Goal: Book appointment/travel/reservation

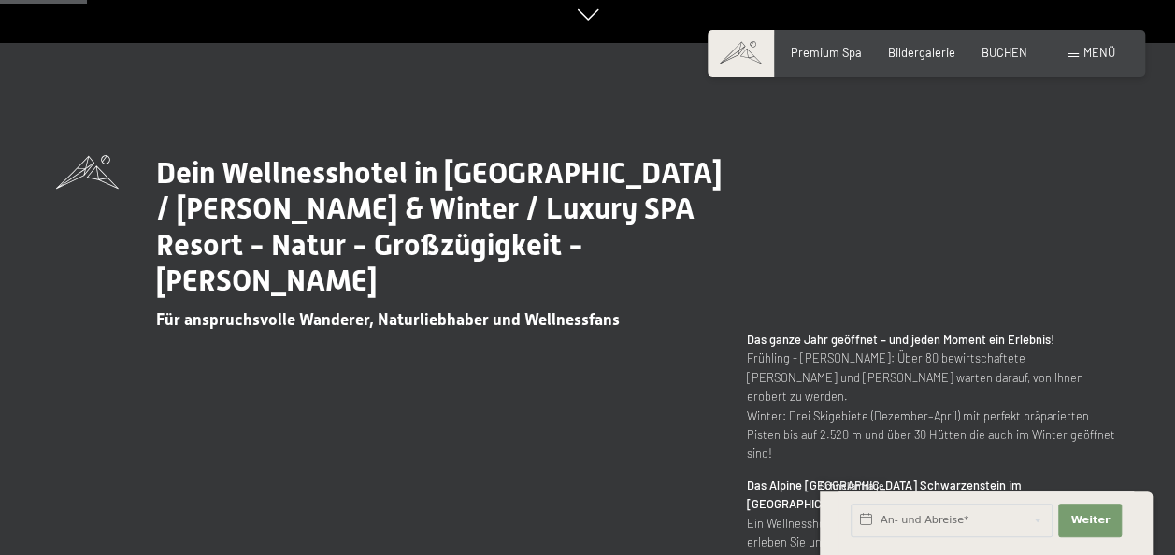
scroll to position [654, 0]
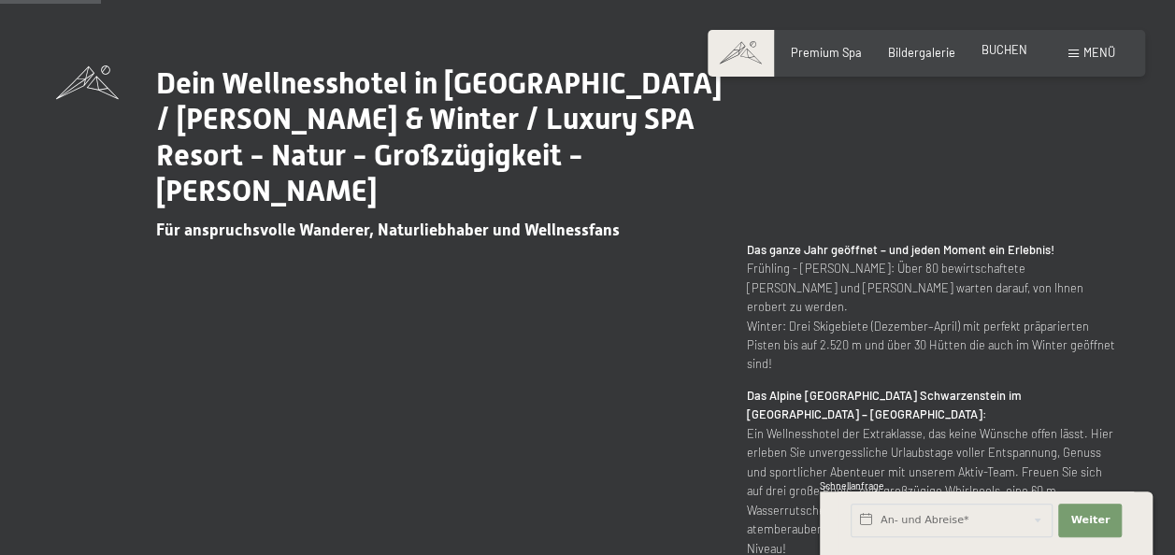
click at [1006, 48] on span "BUCHEN" at bounding box center [1005, 49] width 46 height 15
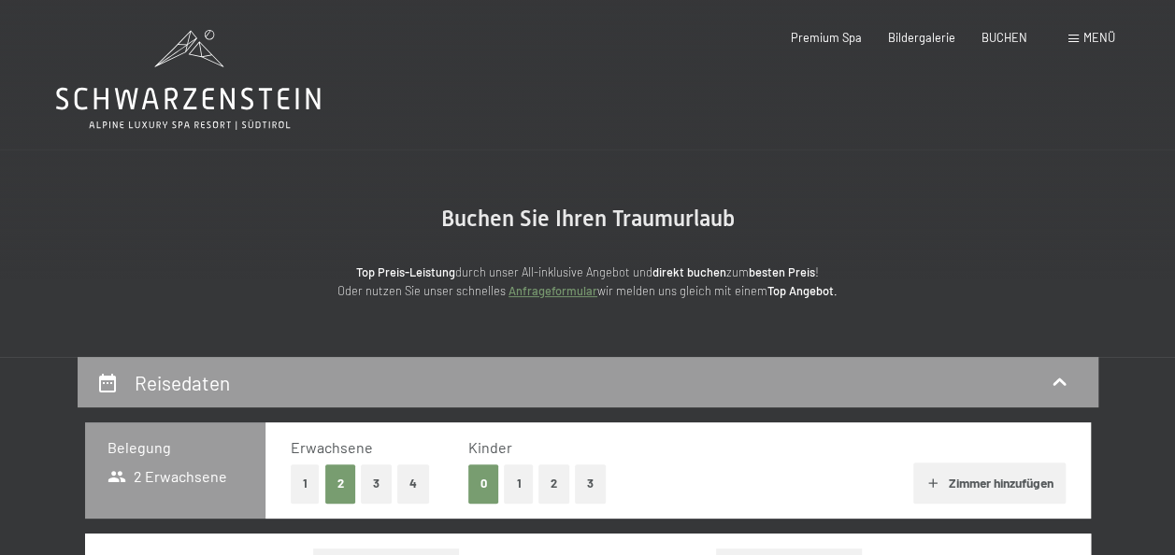
click at [1091, 34] on span "Menü" at bounding box center [1100, 37] width 32 height 15
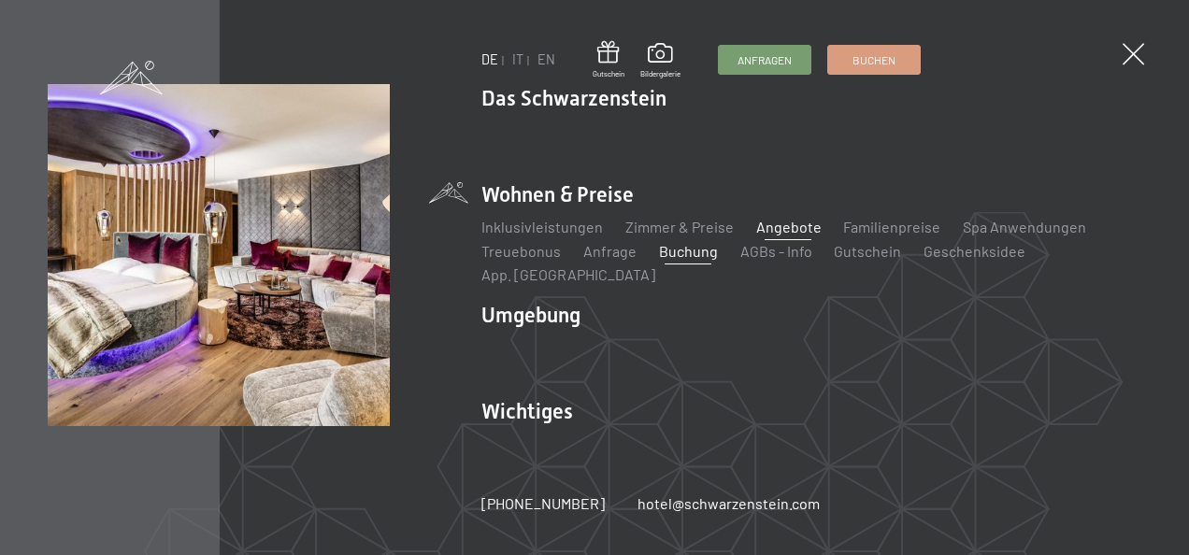
click at [783, 236] on link "Angebote" at bounding box center [787, 227] width 65 height 18
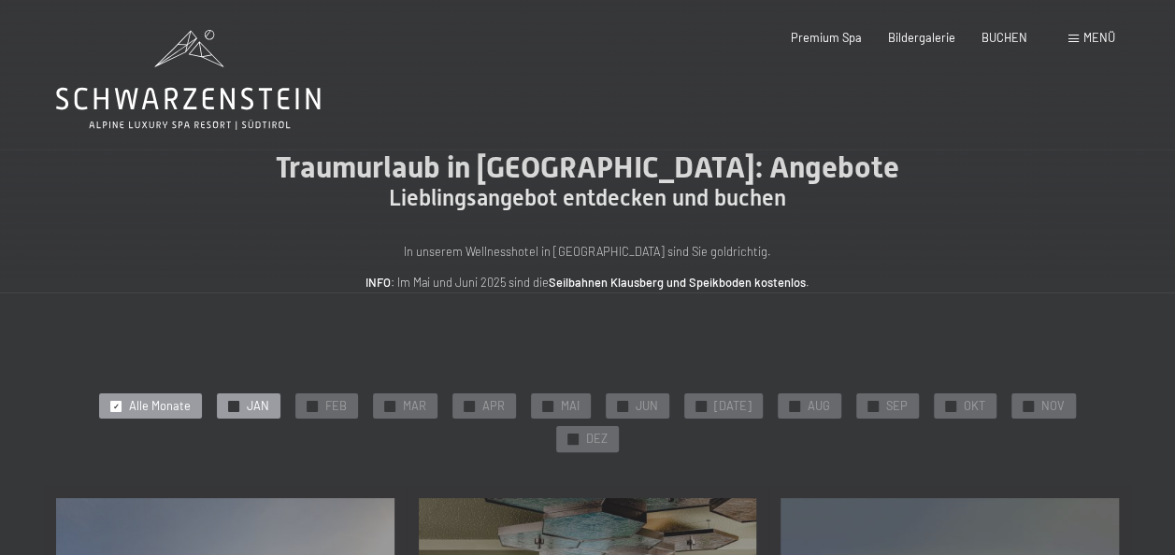
click at [247, 405] on span "JAN" at bounding box center [258, 406] width 22 height 17
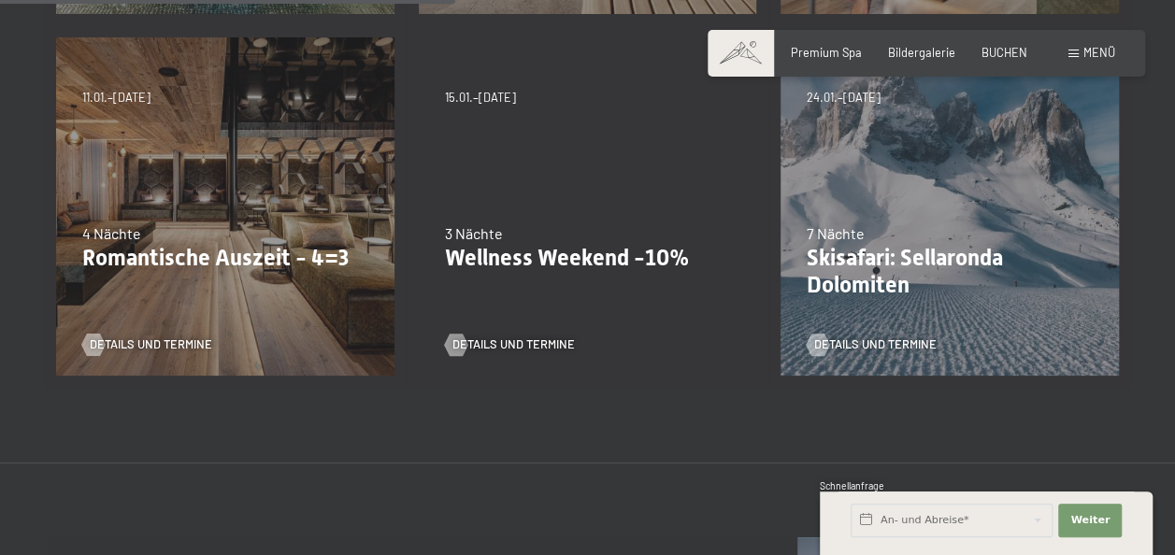
scroll to position [841, 0]
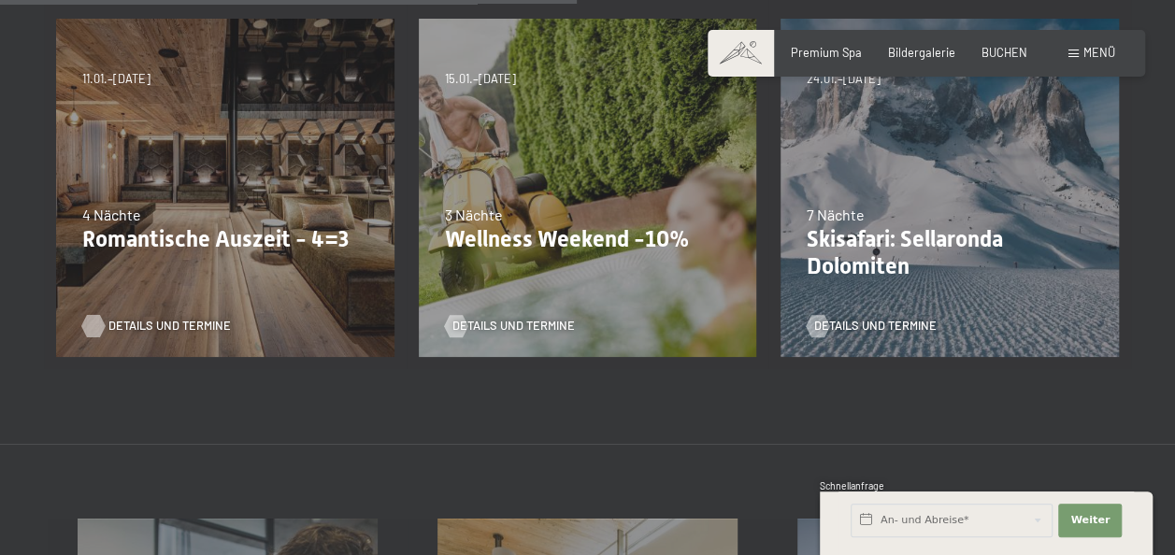
click at [163, 318] on span "Details und Termine" at bounding box center [169, 326] width 122 height 17
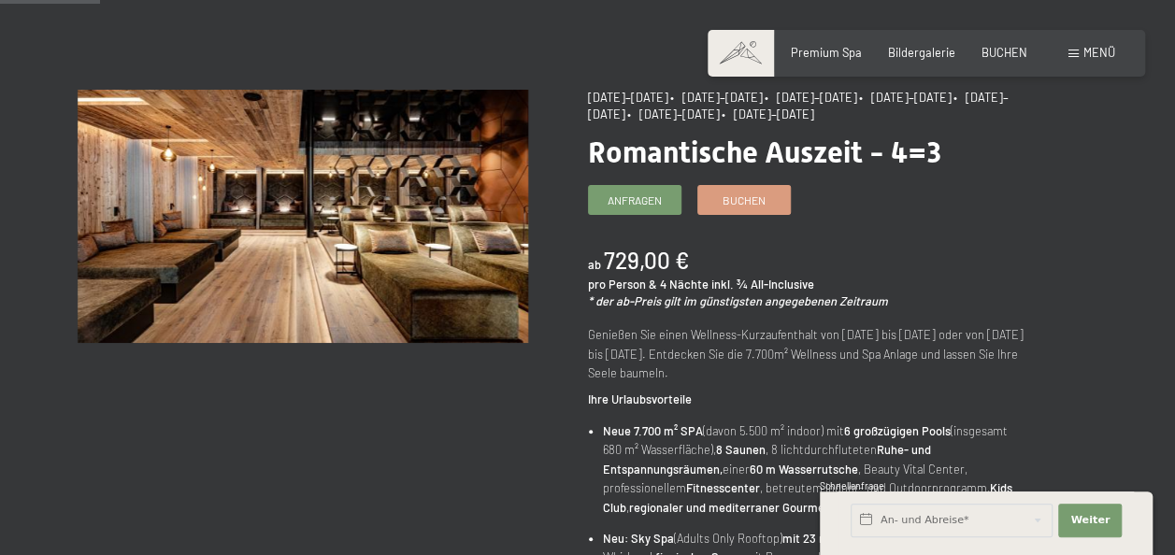
scroll to position [93, 0]
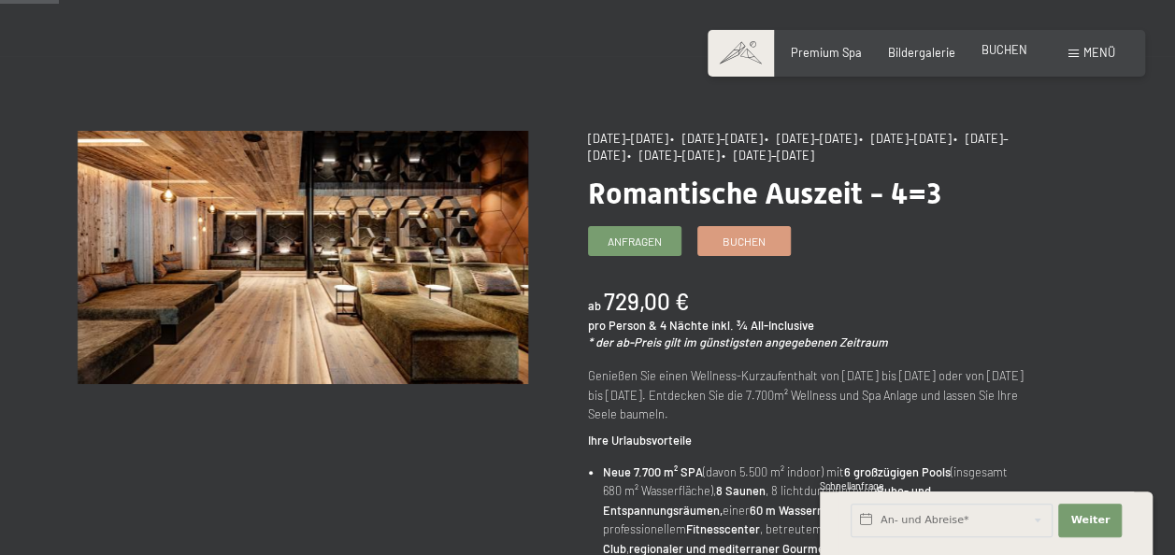
click at [993, 52] on span "BUCHEN" at bounding box center [1005, 49] width 46 height 15
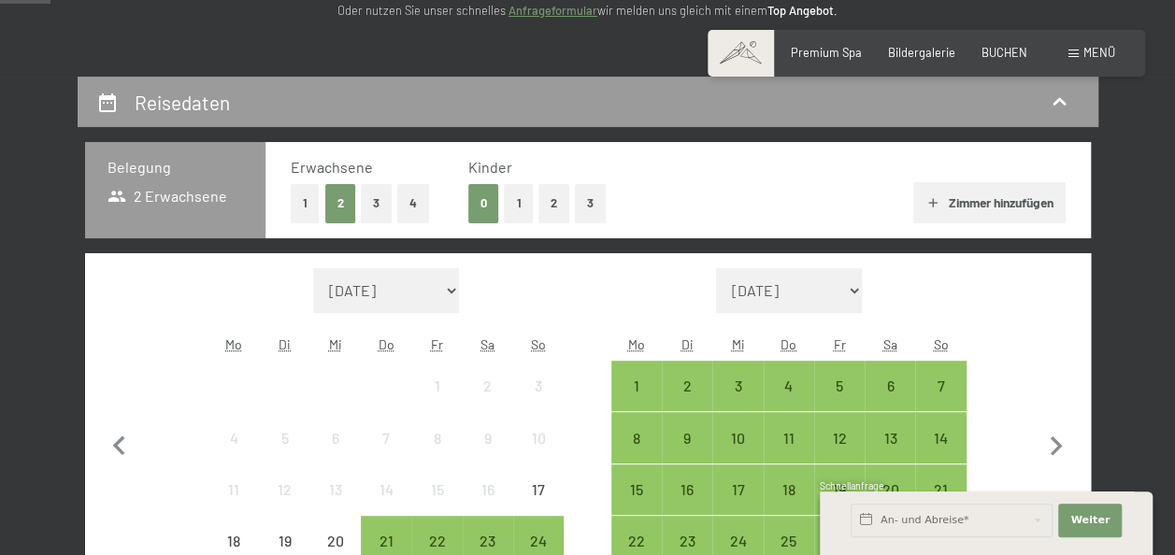
click at [1085, 445] on div "Monat/Jahr [DATE] [DATE] Oktober 2025 [DATE] Dezember 2025 Januar 2026 Februar …" at bounding box center [588, 443] width 1006 height 381
drag, startPoint x: 1085, startPoint y: 445, endPoint x: 1051, endPoint y: 445, distance: 34.6
click at [1051, 445] on icon "button" at bounding box center [1056, 446] width 39 height 39
select select "[DATE]"
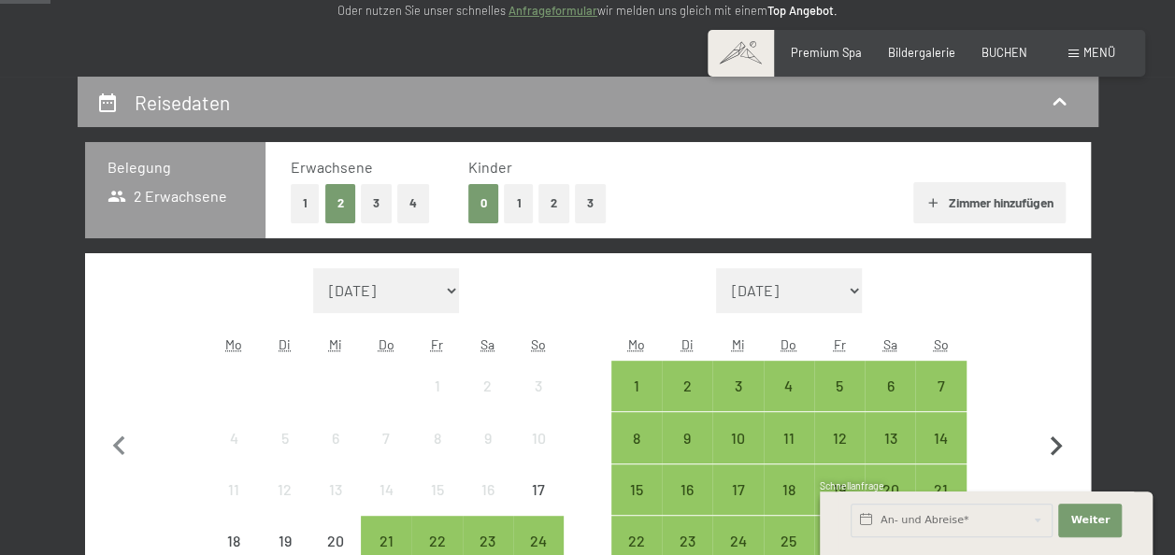
select select "[DATE]"
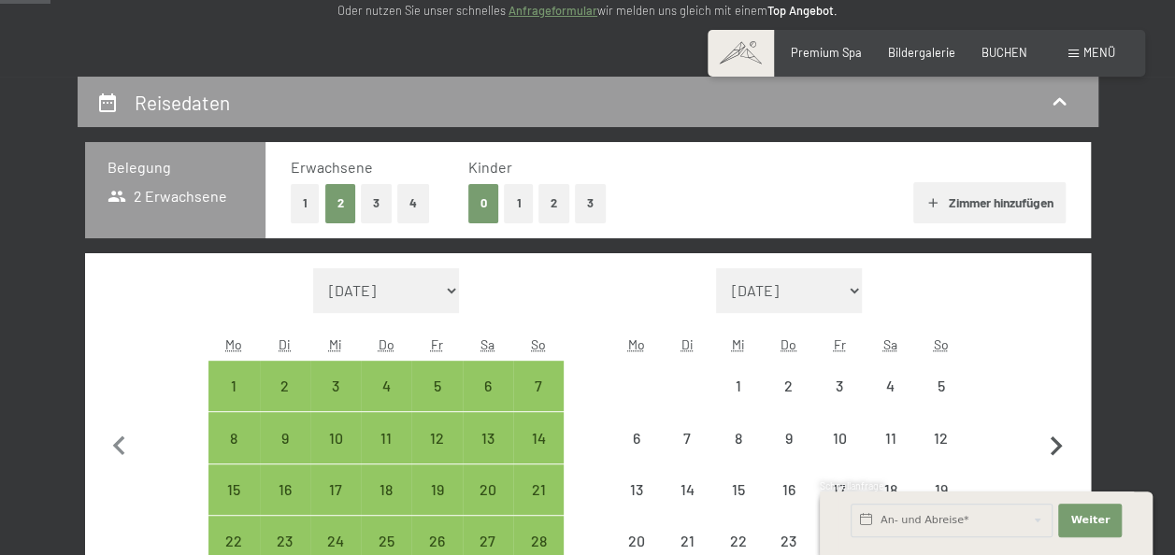
click at [1051, 445] on icon "button" at bounding box center [1056, 446] width 39 height 39
select select "[DATE]"
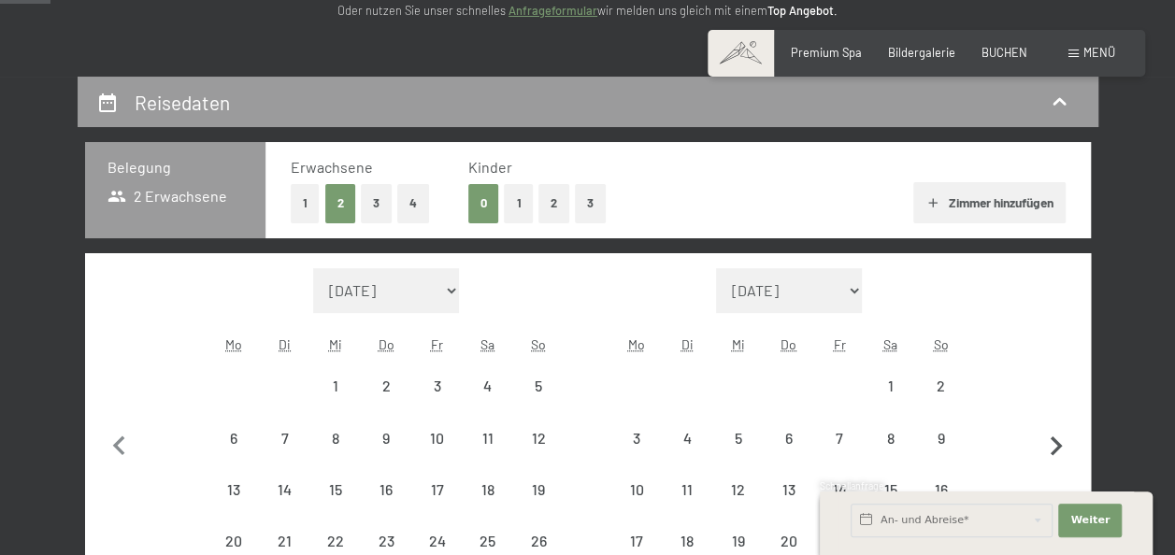
click at [1051, 445] on icon "button" at bounding box center [1056, 446] width 39 height 39
select select "[DATE]"
click at [1051, 445] on icon "button" at bounding box center [1056, 446] width 39 height 39
select select "[DATE]"
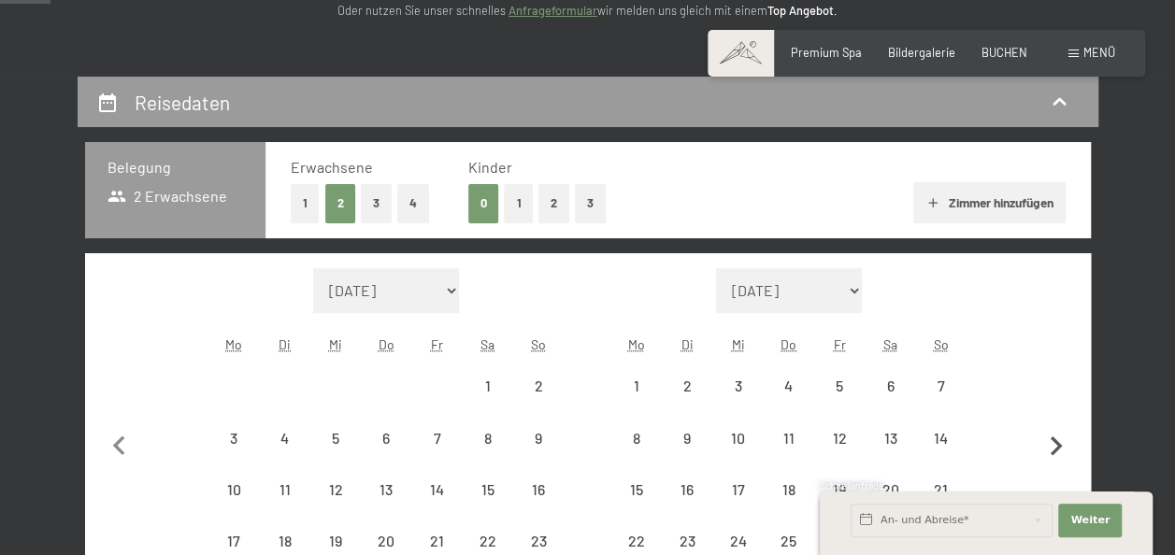
select select "[DATE]"
click at [1051, 445] on icon "button" at bounding box center [1056, 446] width 39 height 39
select select "[DATE]"
click at [1051, 445] on icon "button" at bounding box center [1056, 446] width 39 height 39
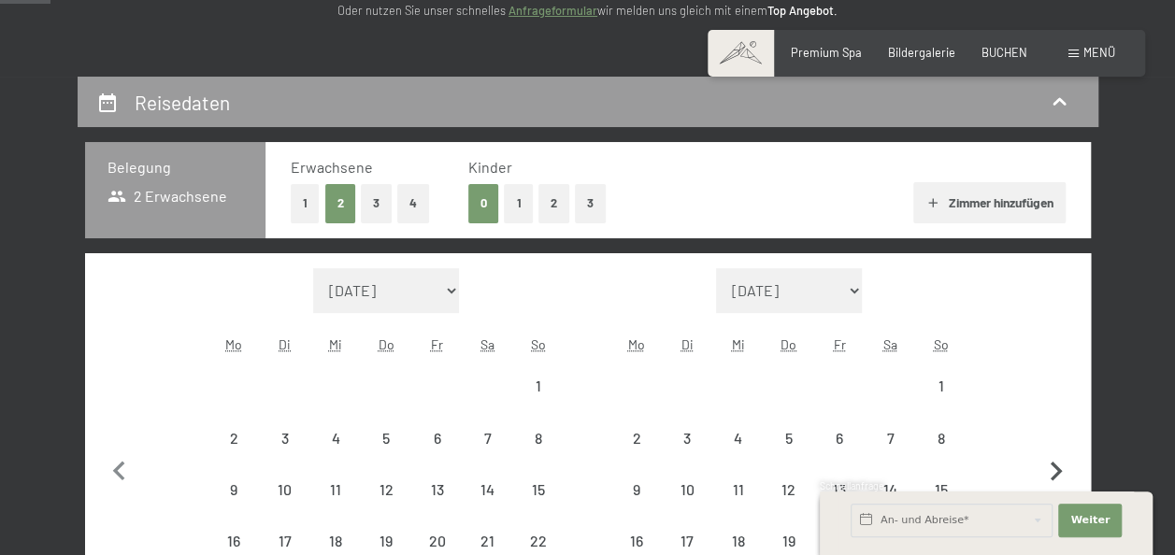
select select "[DATE]"
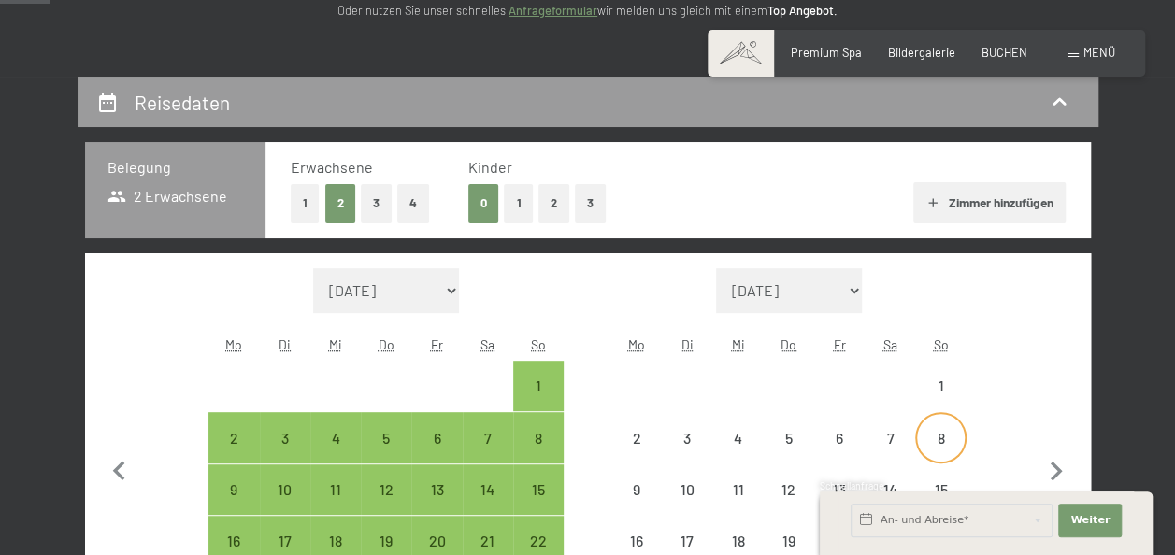
select select "[DATE]"
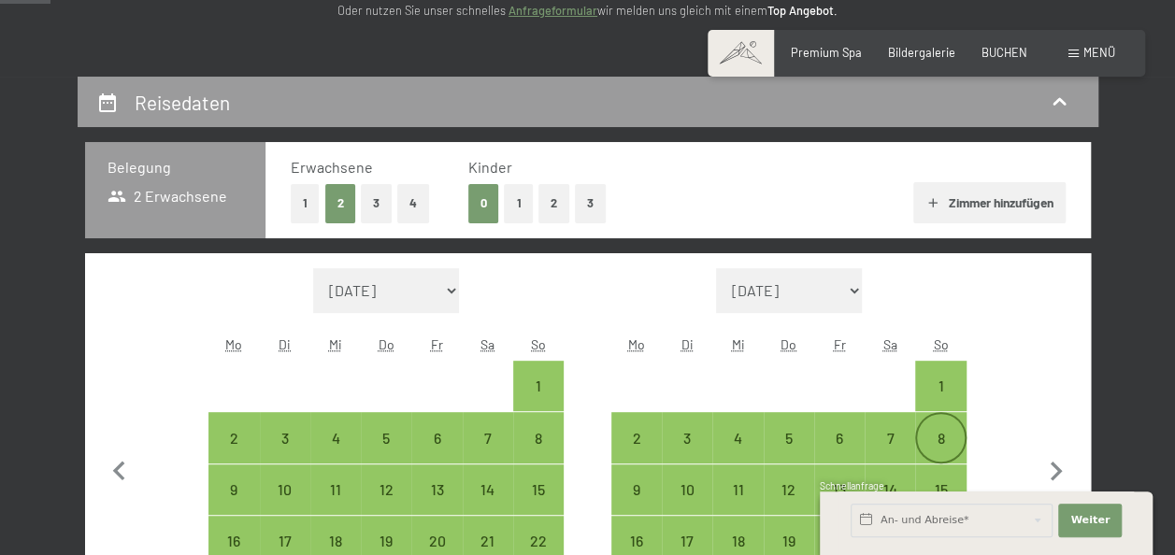
click at [939, 434] on div "8" at bounding box center [940, 454] width 47 height 47
select select "[DATE]"
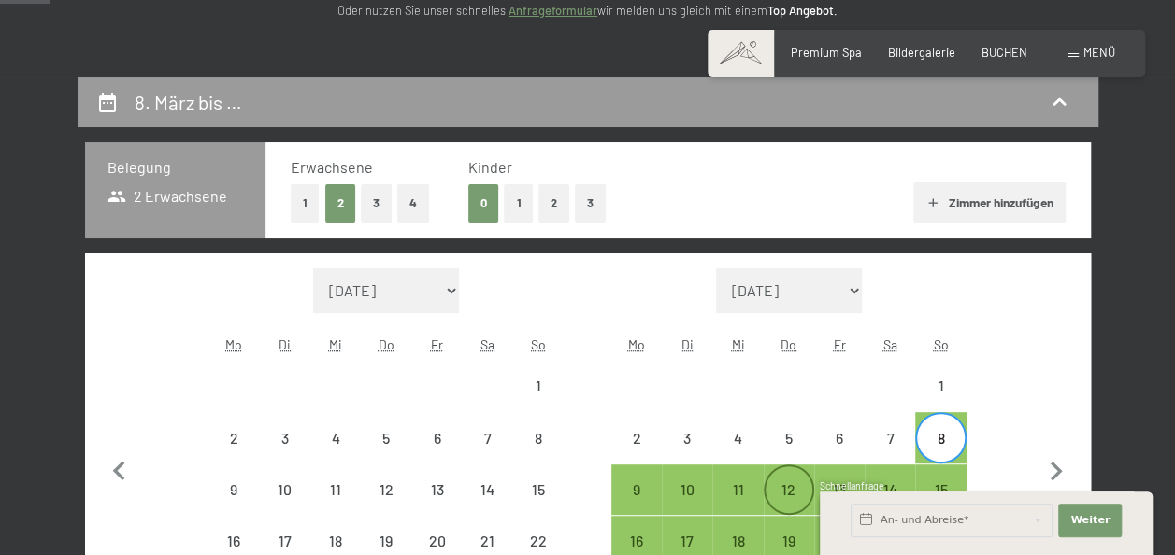
click at [789, 482] on div "12" at bounding box center [789, 505] width 47 height 47
select select "[DATE]"
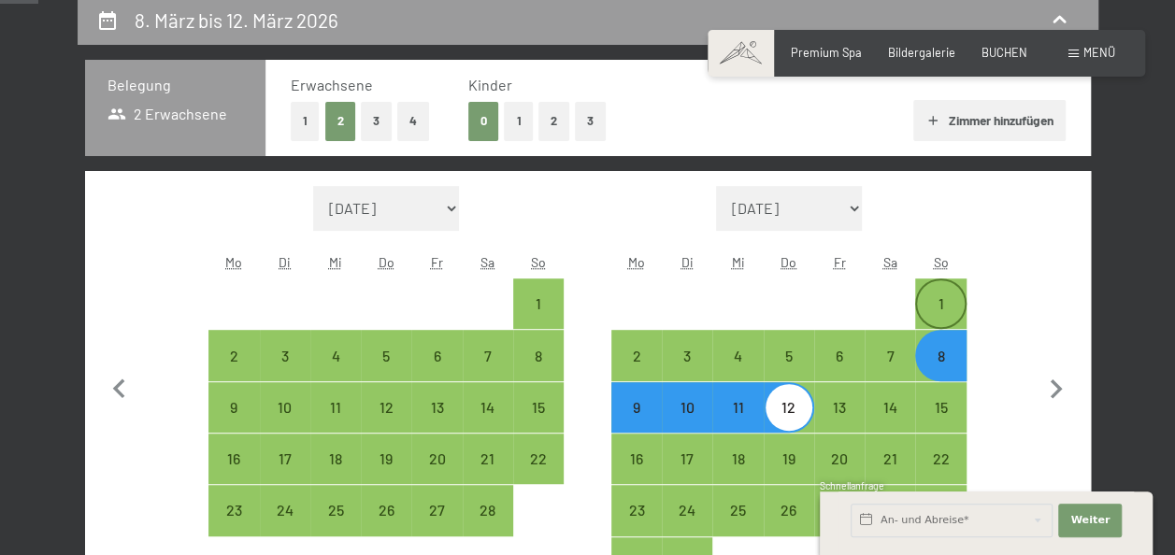
scroll to position [467, 0]
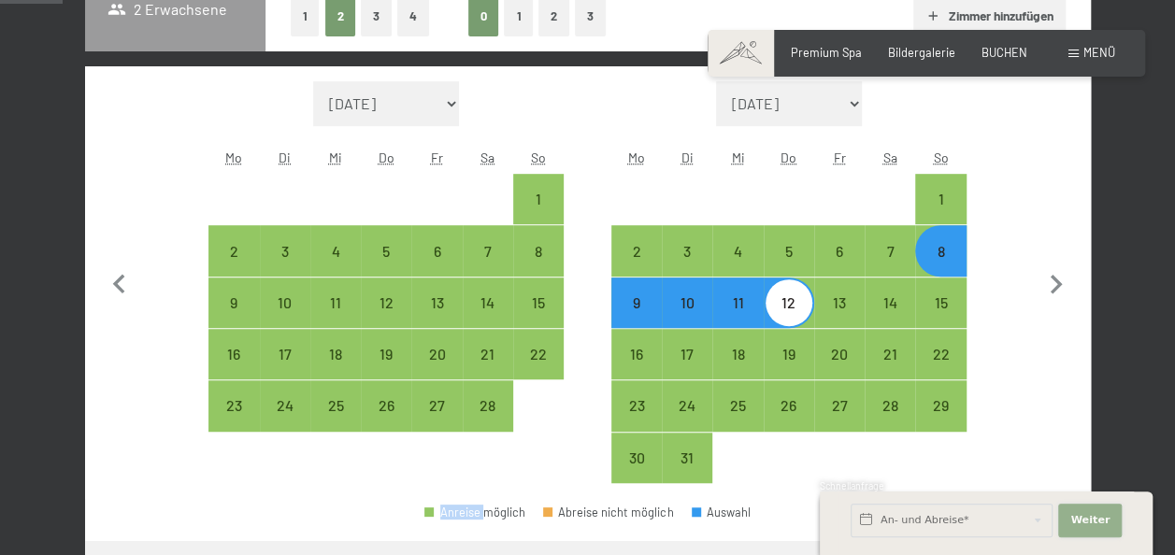
click at [1090, 519] on span "Weiter" at bounding box center [1089, 520] width 39 height 15
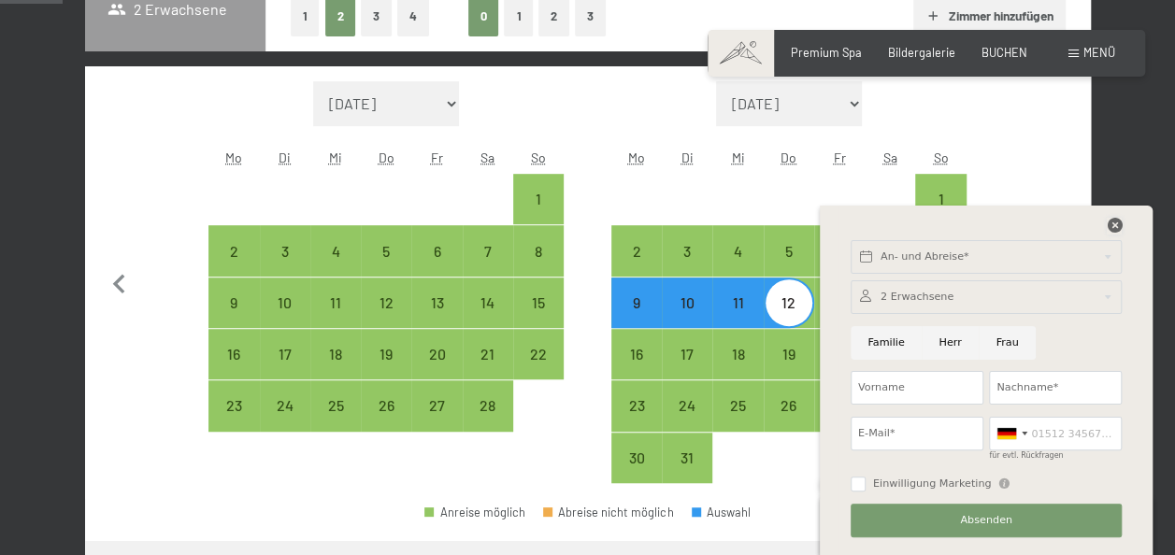
click at [1111, 228] on icon at bounding box center [1114, 225] width 15 height 15
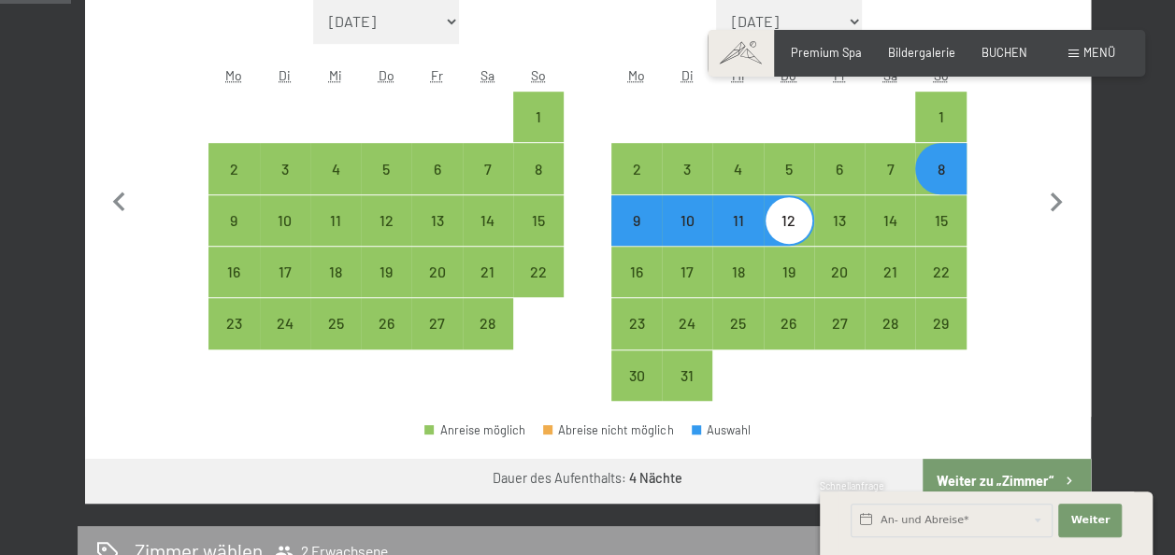
scroll to position [654, 0]
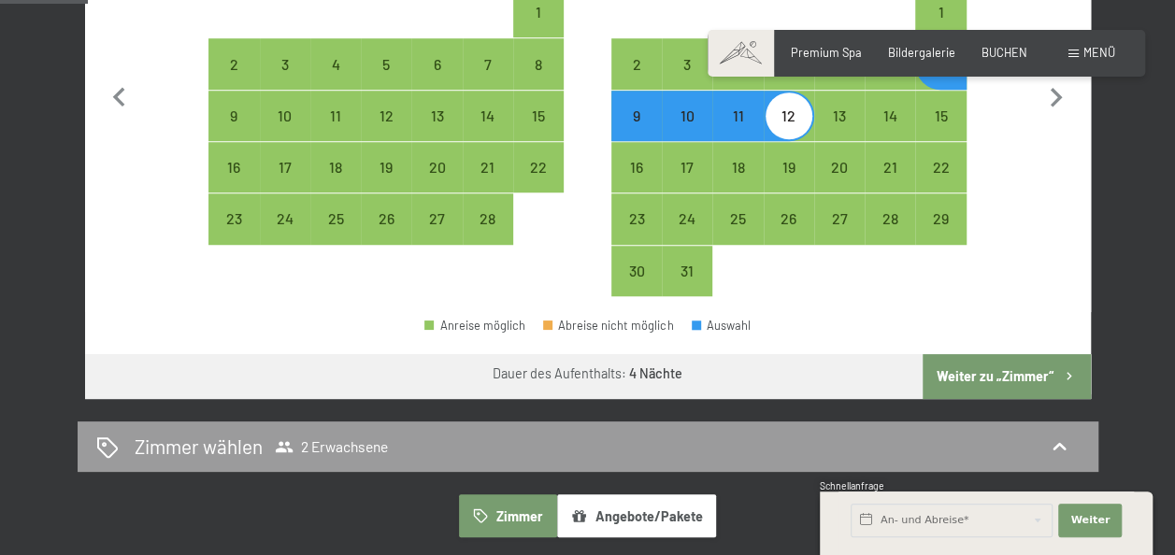
click at [988, 369] on button "Weiter zu „Zimmer“" at bounding box center [1006, 376] width 167 height 45
select select "[DATE]"
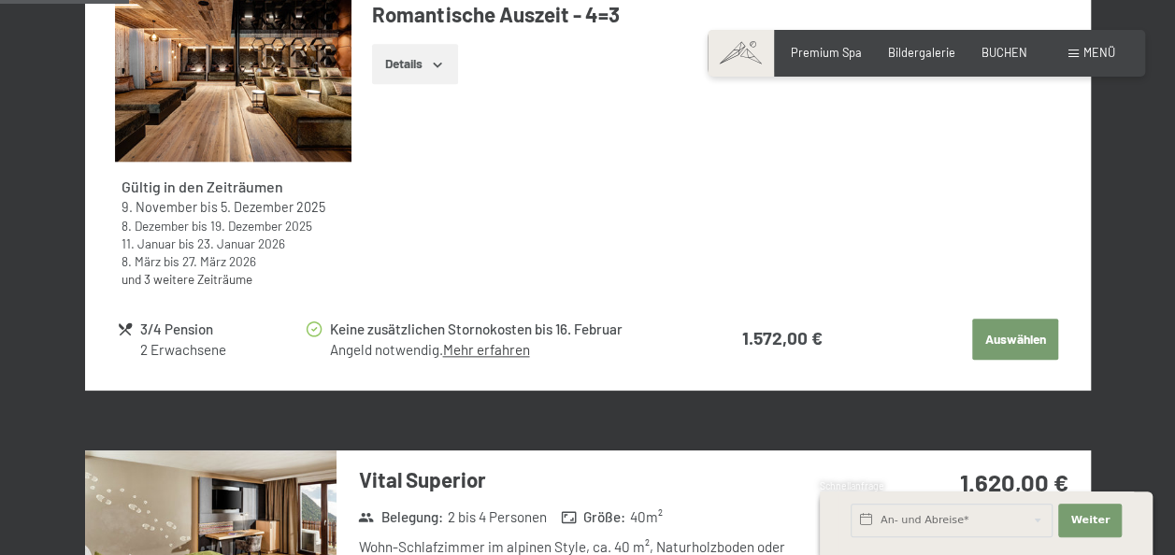
scroll to position [918, 0]
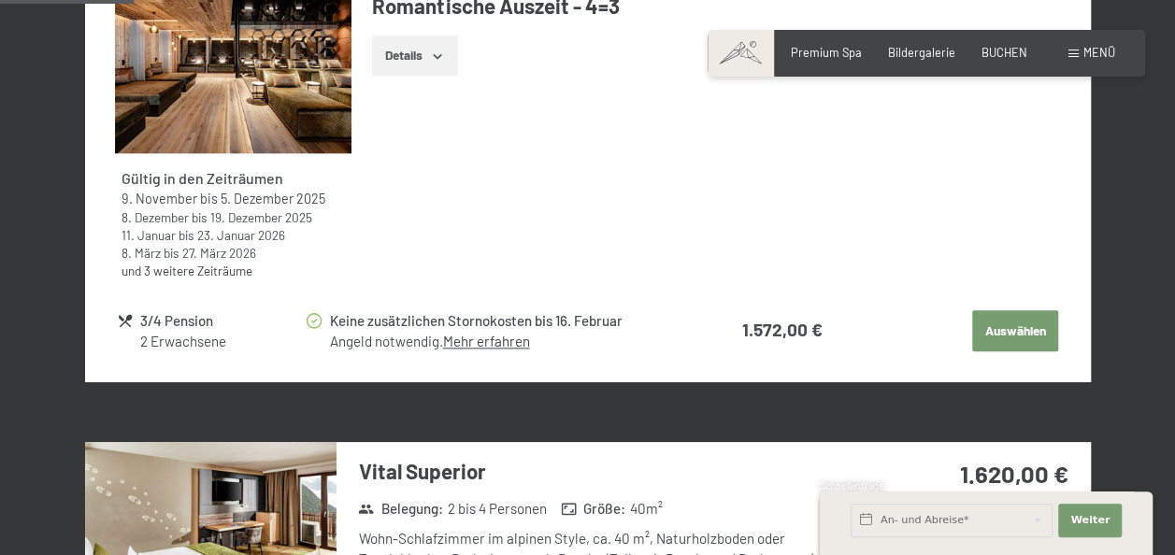
click at [399, 54] on button "Details" at bounding box center [414, 56] width 85 height 41
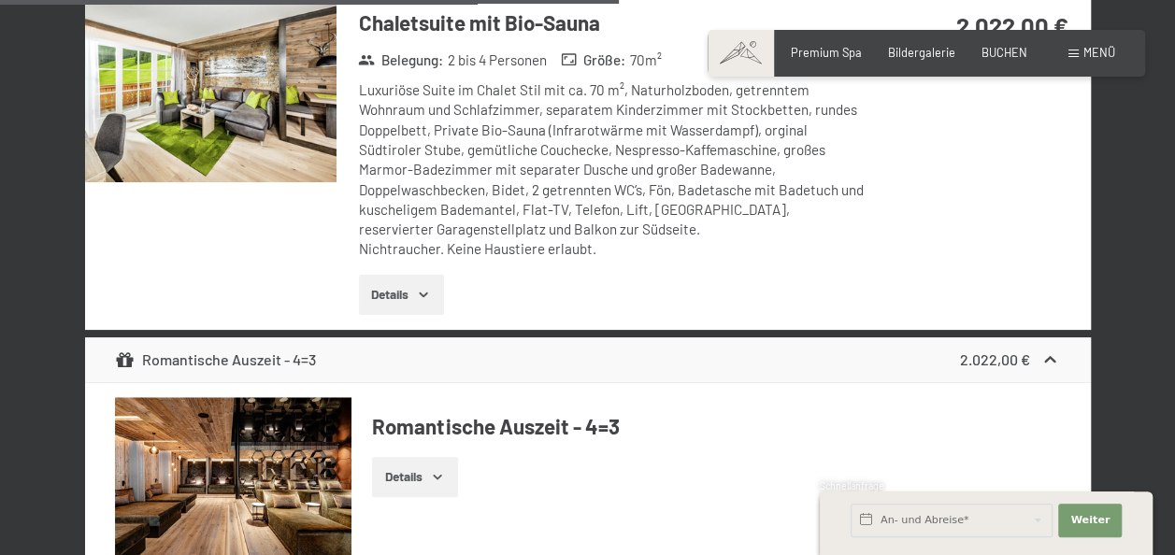
scroll to position [4003, 0]
